Goal: Task Accomplishment & Management: Complete application form

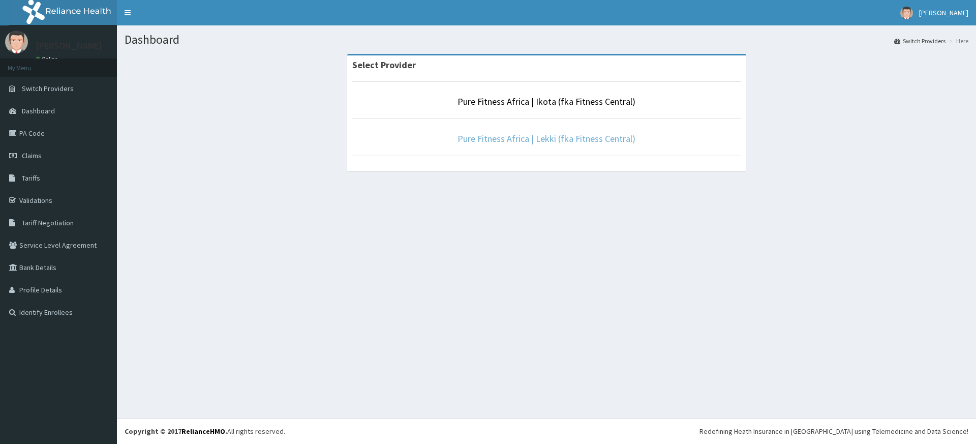
click at [548, 139] on link "Pure Fitness Africa | Lekki (fka Fitness Central)" at bounding box center [546, 139] width 178 height 12
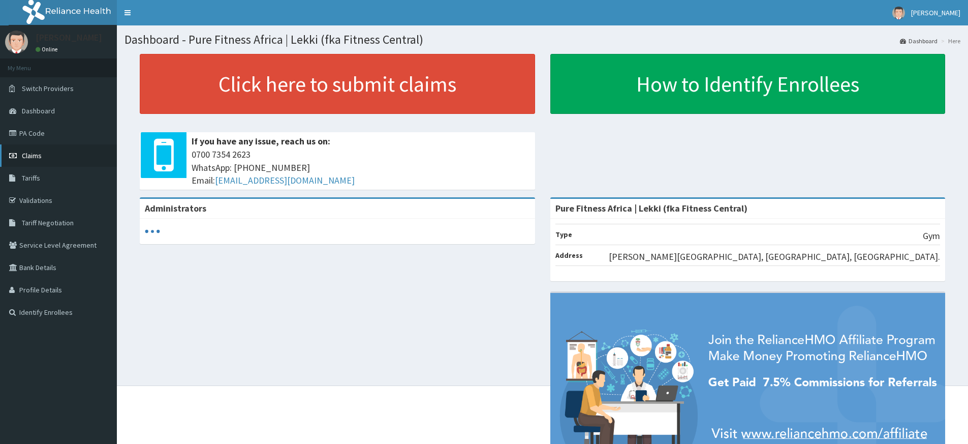
click at [44, 156] on link "Claims" at bounding box center [58, 155] width 117 height 22
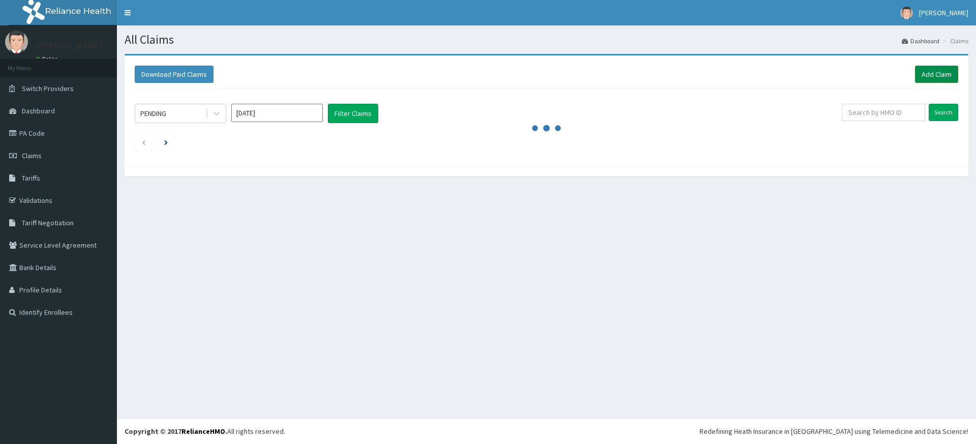
click at [948, 76] on link "Add Claim" at bounding box center [936, 74] width 43 height 17
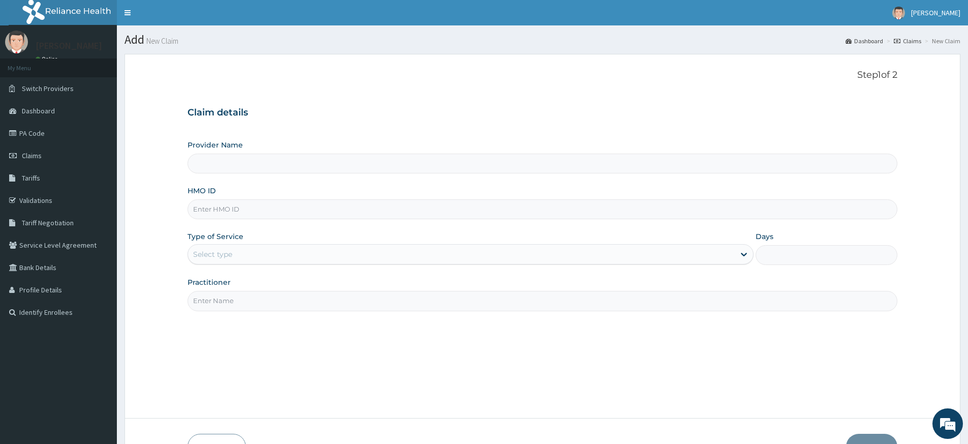
click at [287, 305] on input "Practitioner" at bounding box center [543, 301] width 710 height 20
type input "pure fitness africa"
type input "Pure Fitness Africa | Lekki (fka Fitness Central)"
type input "1"
click at [264, 213] on input "HMO ID" at bounding box center [543, 209] width 710 height 20
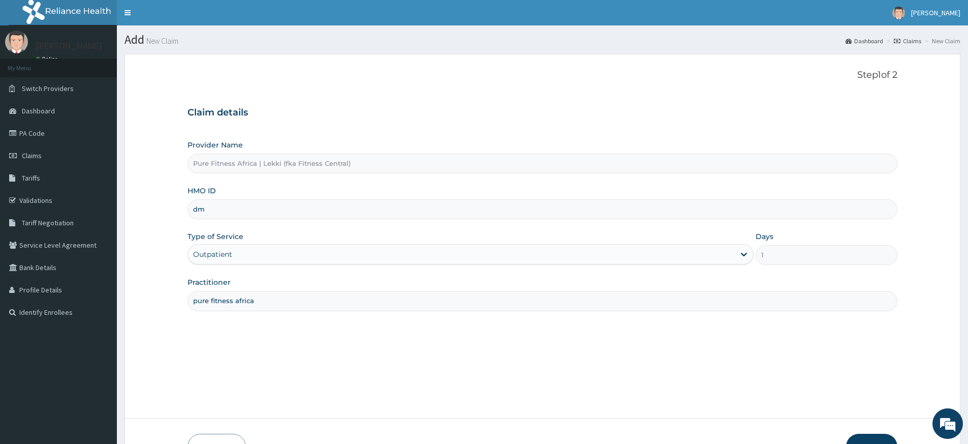
type input "d"
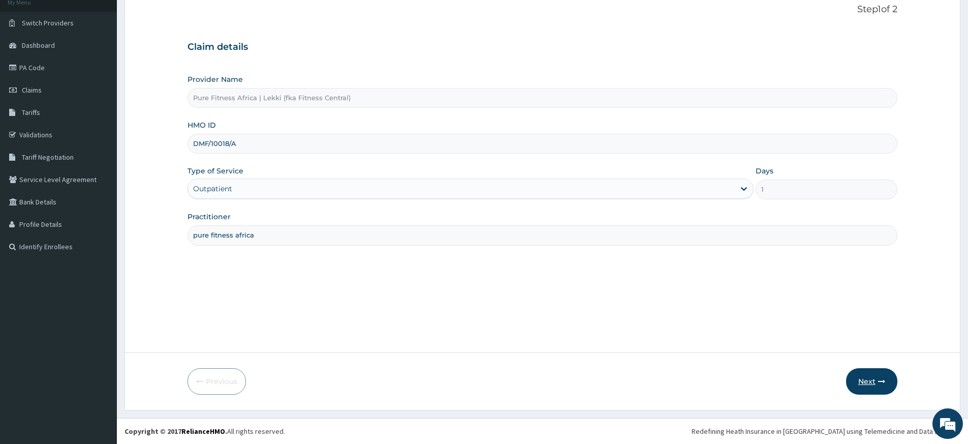
type input "DMF/10018/A"
click at [864, 380] on button "Next" at bounding box center [871, 381] width 51 height 26
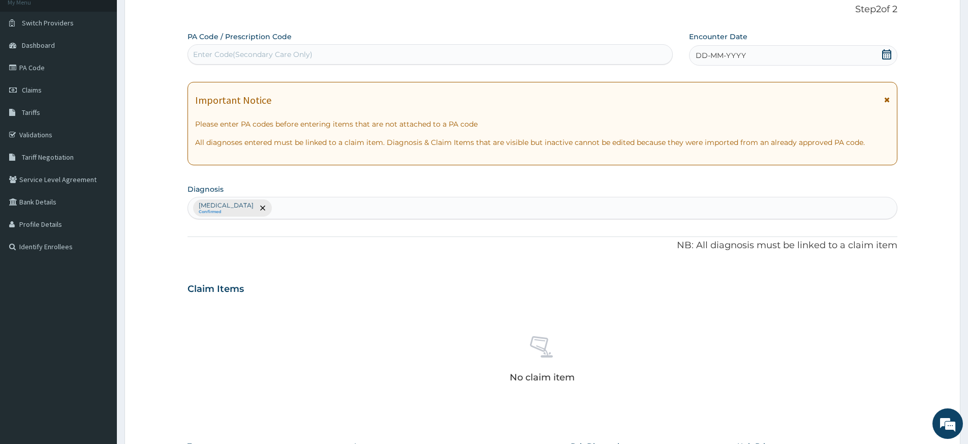
click at [736, 61] on div "DD-MM-YYYY" at bounding box center [793, 55] width 208 height 20
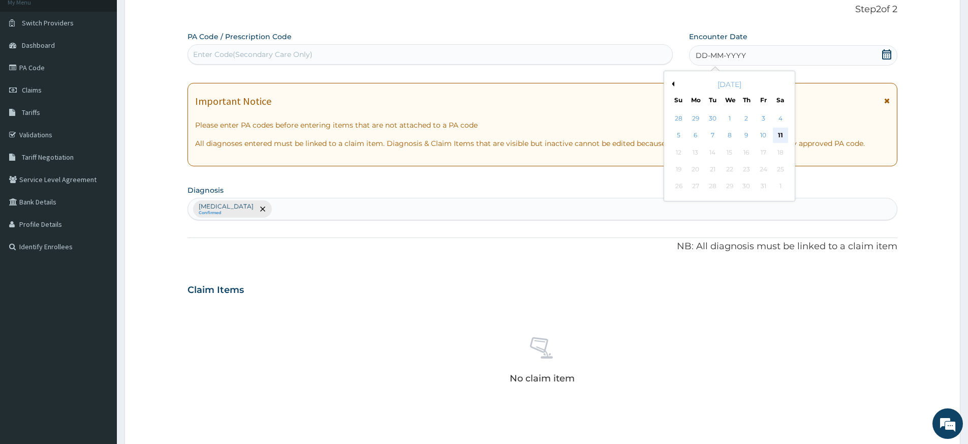
click at [780, 129] on div "11" at bounding box center [780, 135] width 15 height 15
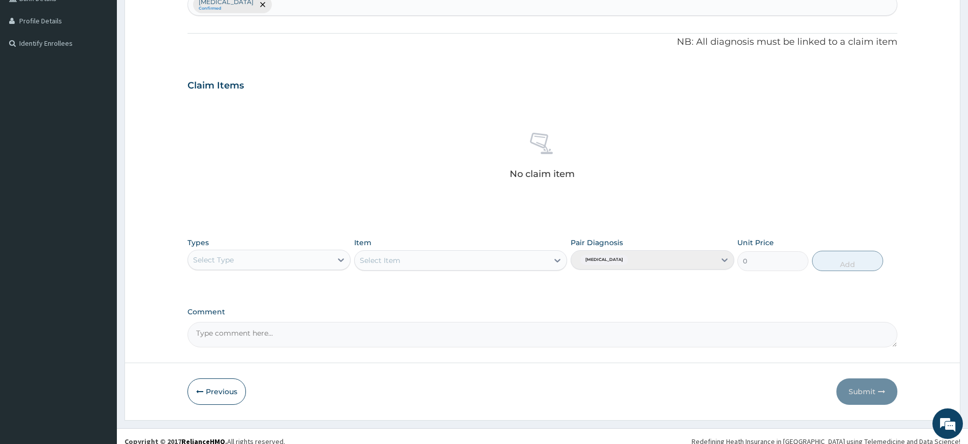
scroll to position [279, 0]
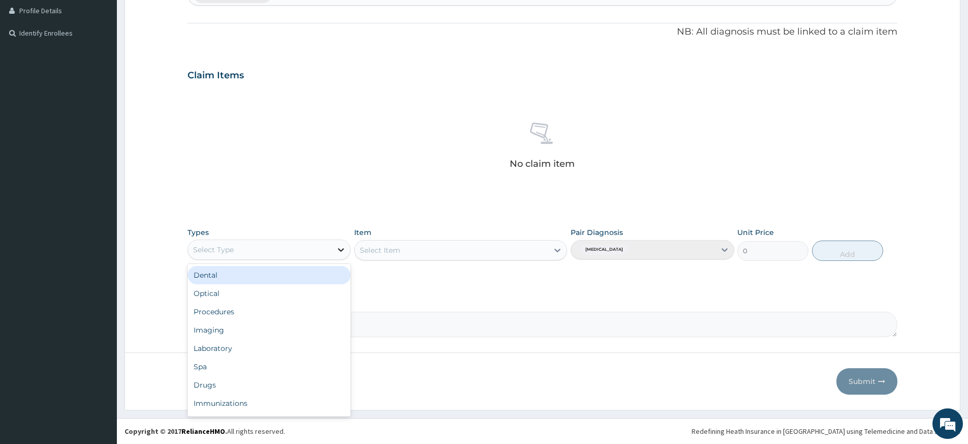
click at [342, 251] on icon at bounding box center [342, 250] width 6 height 4
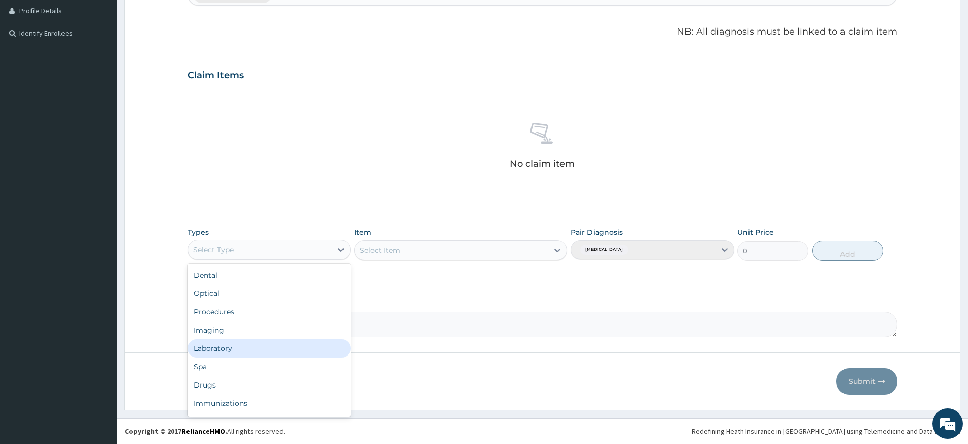
scroll to position [35, 0]
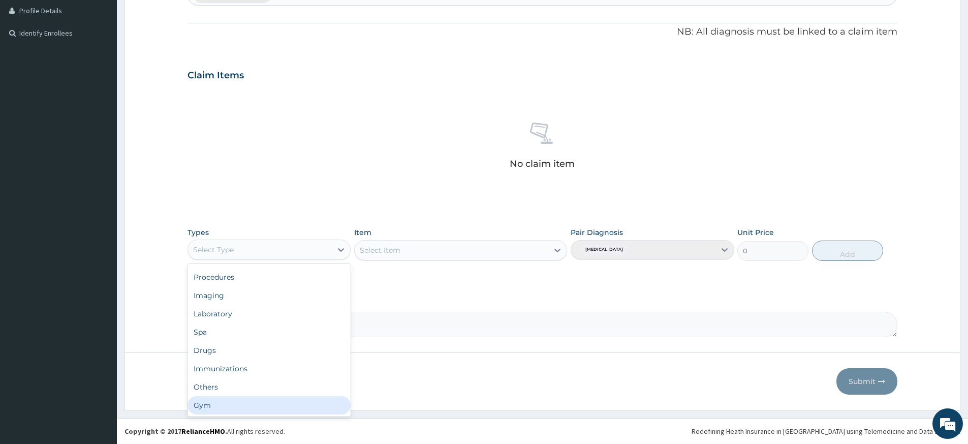
click at [257, 400] on div "Gym" at bounding box center [269, 405] width 163 height 18
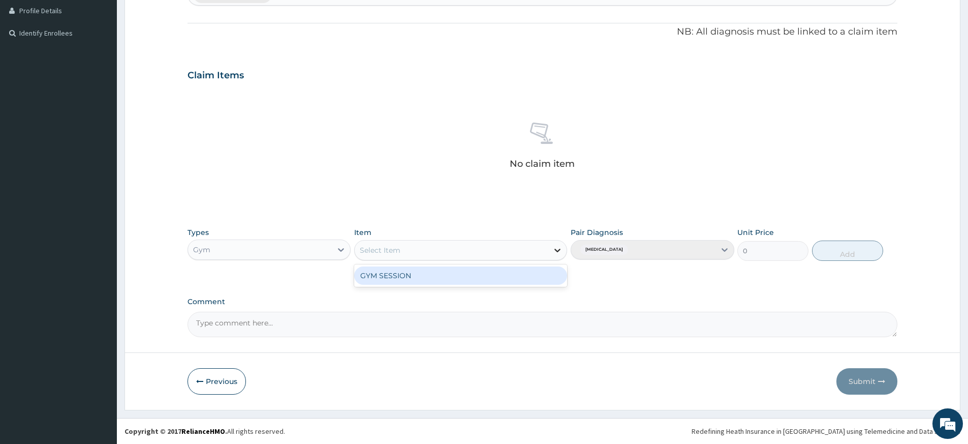
click at [557, 249] on icon at bounding box center [558, 250] width 10 height 10
click at [522, 285] on div "GYM SESSION" at bounding box center [460, 275] width 213 height 22
click at [528, 280] on div "GYM SESSION" at bounding box center [460, 275] width 213 height 18
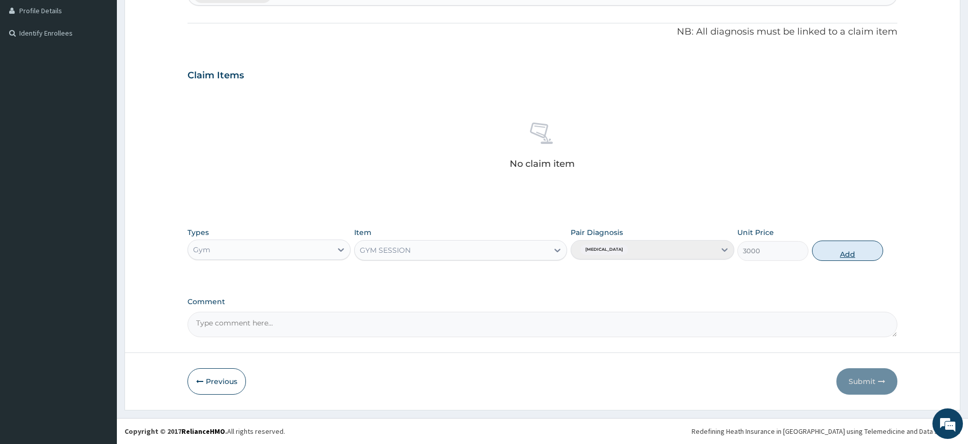
click at [841, 251] on button "Add" at bounding box center [847, 250] width 71 height 20
type input "0"
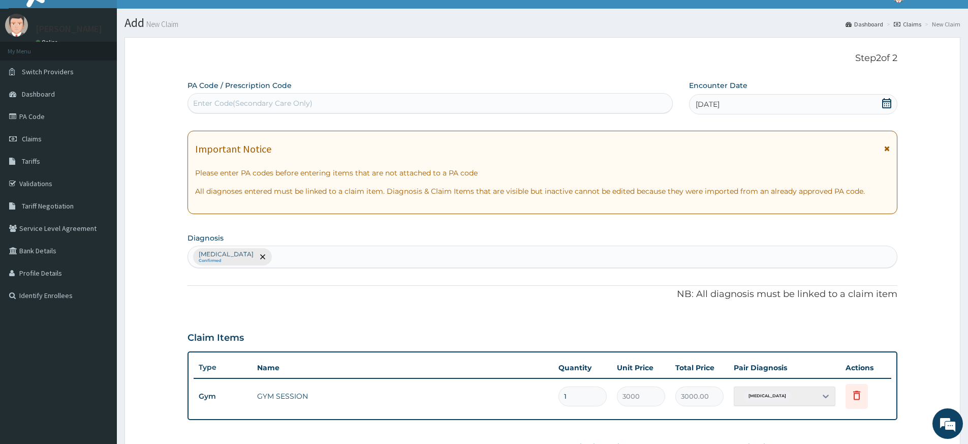
scroll to position [0, 0]
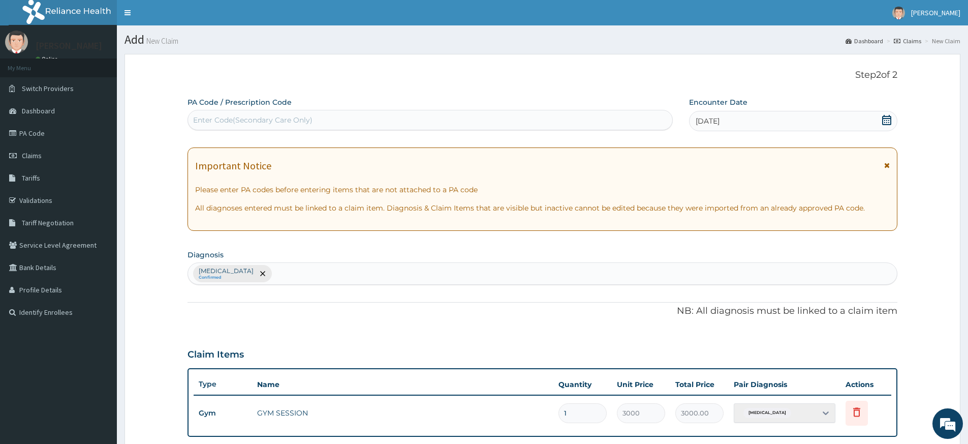
click at [529, 120] on div "Enter Code(Secondary Care Only)" at bounding box center [430, 120] width 484 height 16
type input "PA/8B055F"
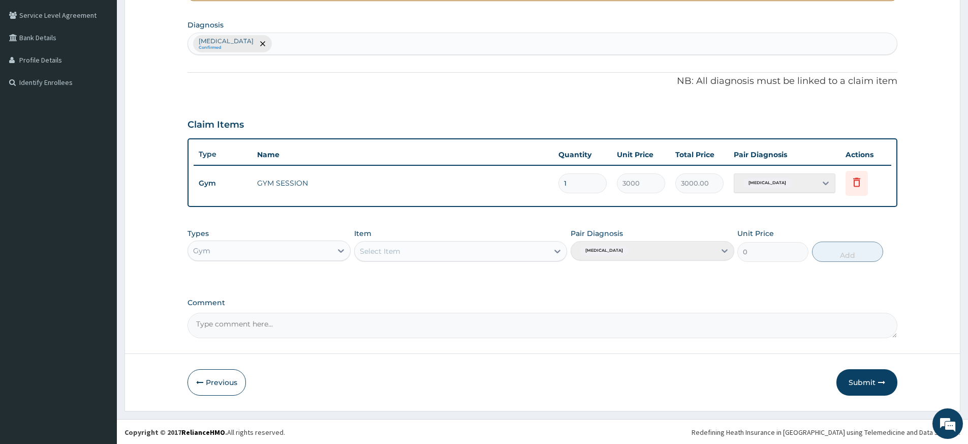
scroll to position [231, 0]
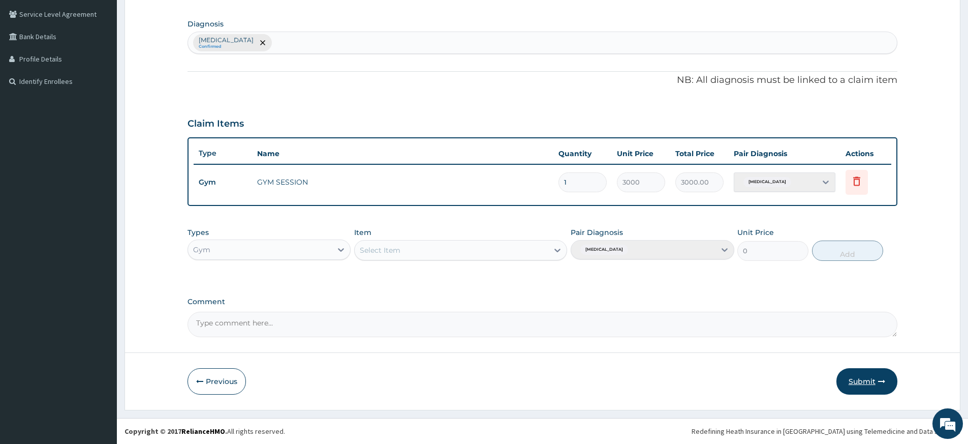
click at [855, 375] on button "Submit" at bounding box center [867, 381] width 61 height 26
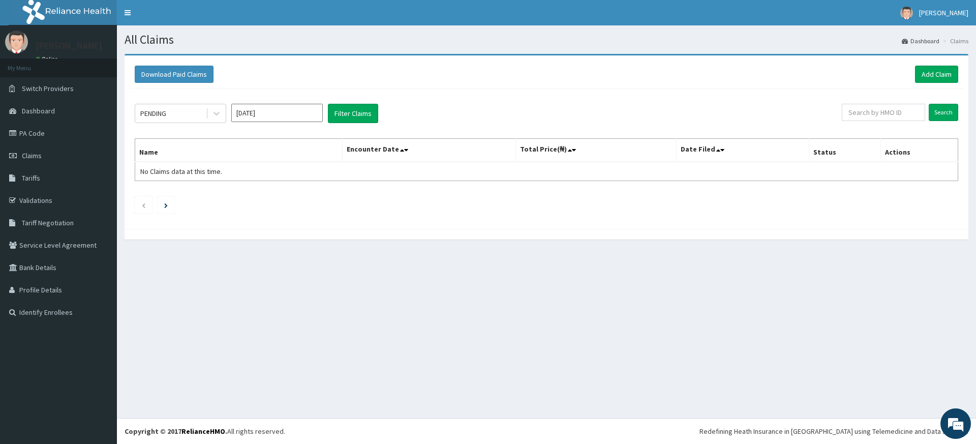
drag, startPoint x: 0, startPoint y: 0, endPoint x: 893, endPoint y: 315, distance: 946.4
